Goal: Task Accomplishment & Management: Manage account settings

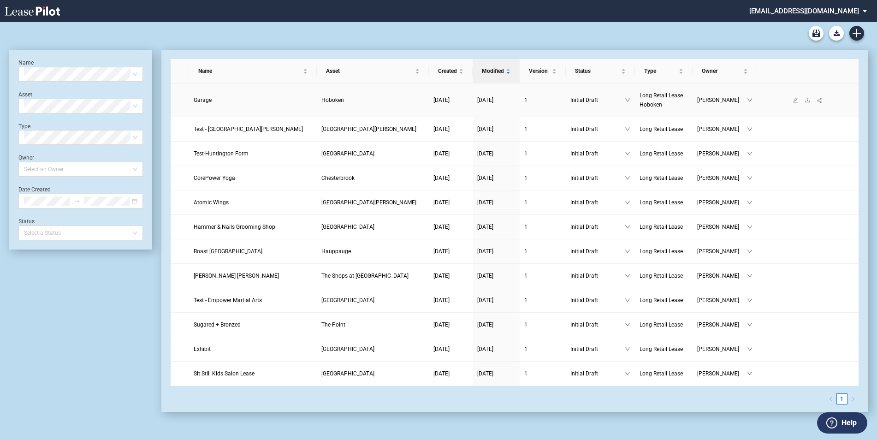
click at [327, 101] on span "Hoboken" at bounding box center [333, 100] width 23 height 6
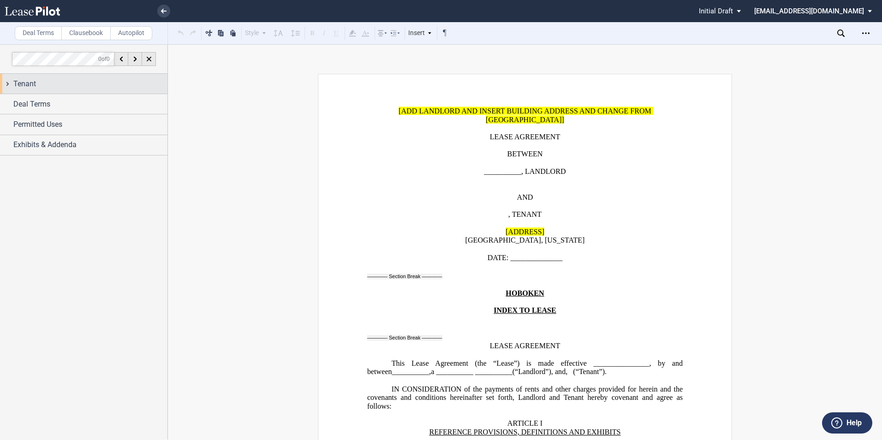
click at [5, 85] on div "Tenant" at bounding box center [83, 84] width 167 height 20
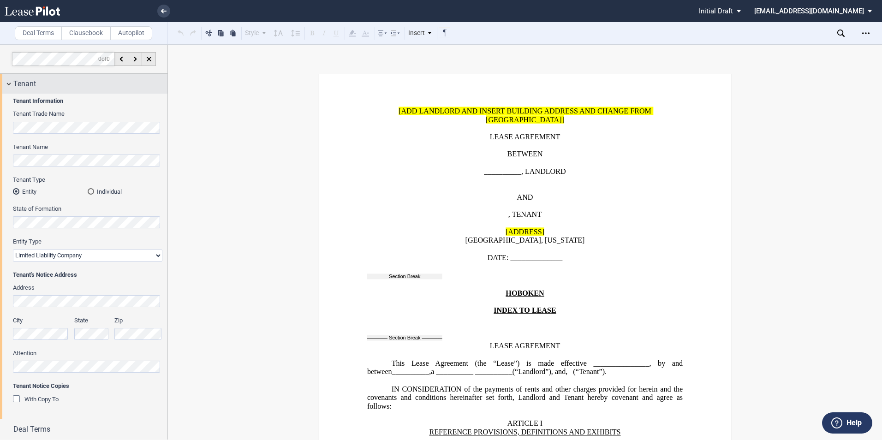
click at [7, 85] on div "Tenant" at bounding box center [83, 84] width 167 height 20
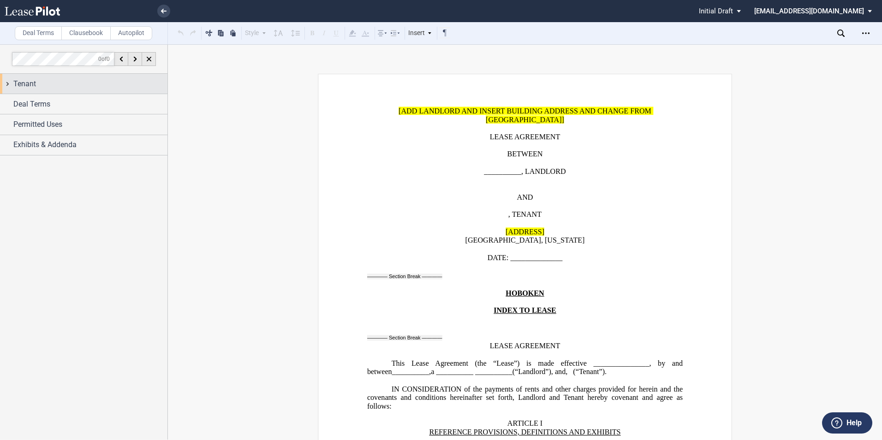
click at [7, 86] on div "Tenant" at bounding box center [83, 84] width 167 height 20
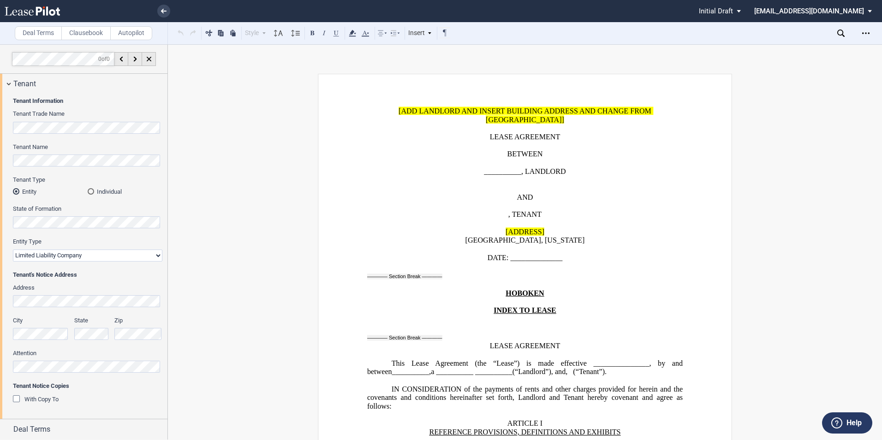
scroll to position [41, 0]
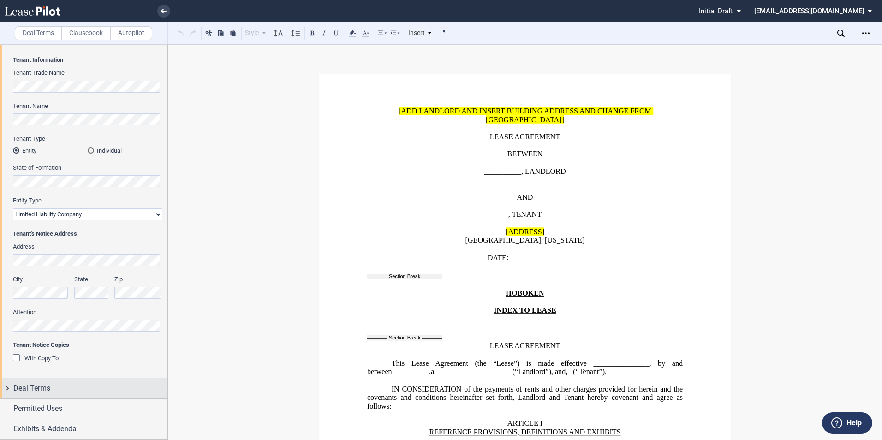
click at [6, 389] on div "Deal Terms" at bounding box center [83, 388] width 167 height 20
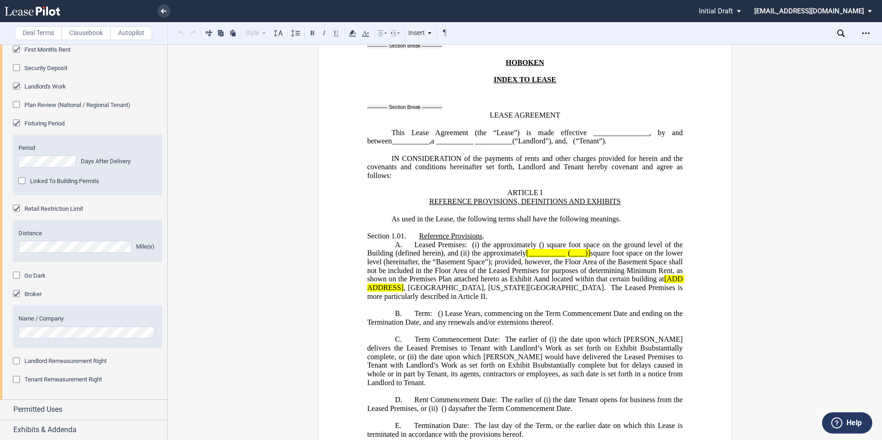
scroll to position [870, 0]
click at [4, 407] on div "Permitted Uses" at bounding box center [83, 409] width 167 height 20
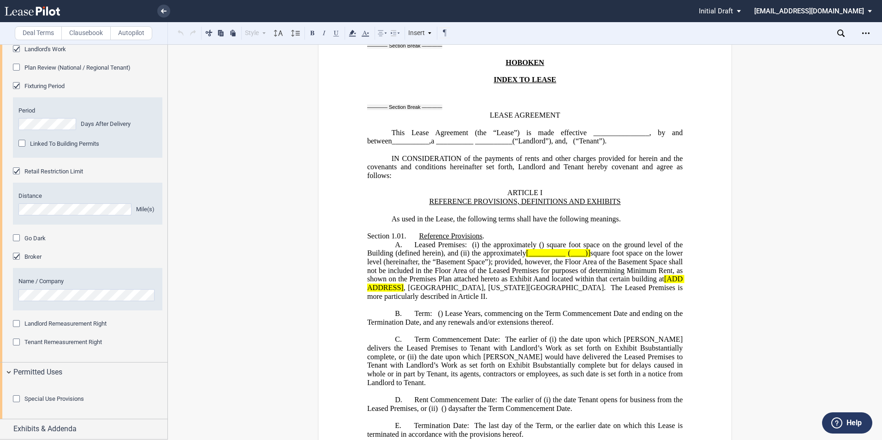
click at [16, 398] on div "Special Use Provisions" at bounding box center [17, 399] width 9 height 9
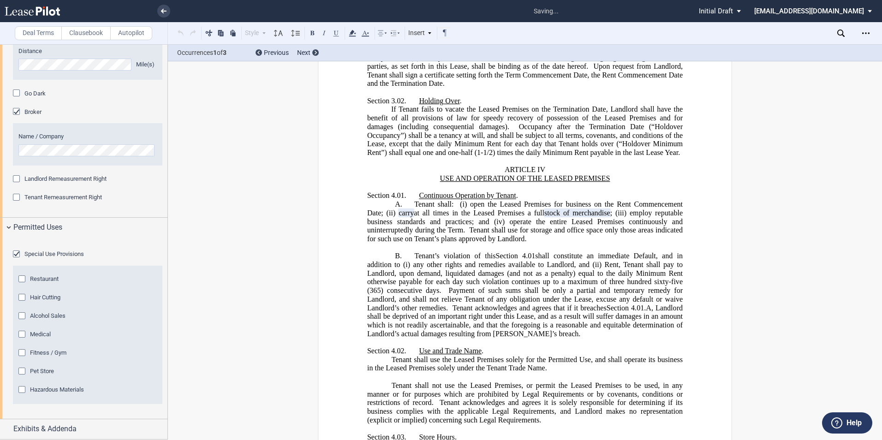
scroll to position [1102, 0]
click at [13, 254] on div "Special Use Provisions" at bounding box center [17, 254] width 9 height 9
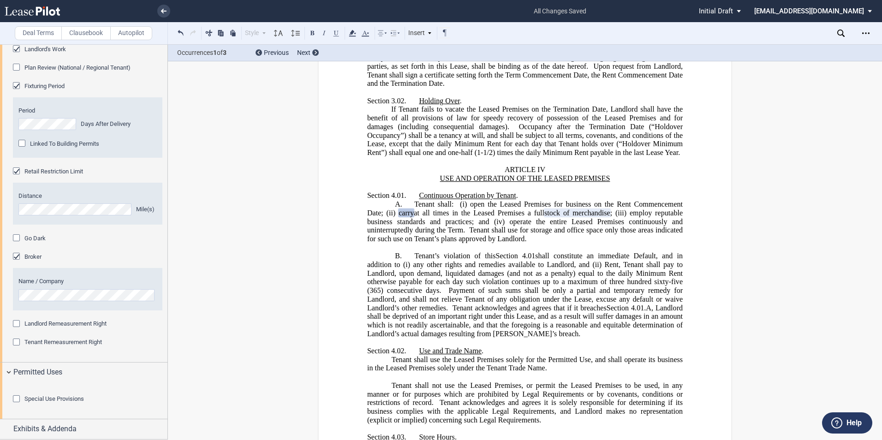
scroll to position [958, 0]
click at [6, 429] on div "Exhibits & Addenda" at bounding box center [83, 429] width 167 height 20
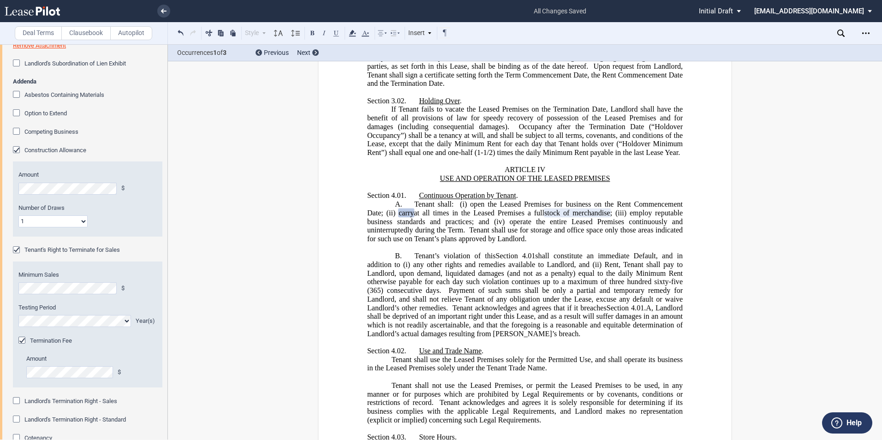
scroll to position [1465, 0]
